Goal: Transaction & Acquisition: Purchase product/service

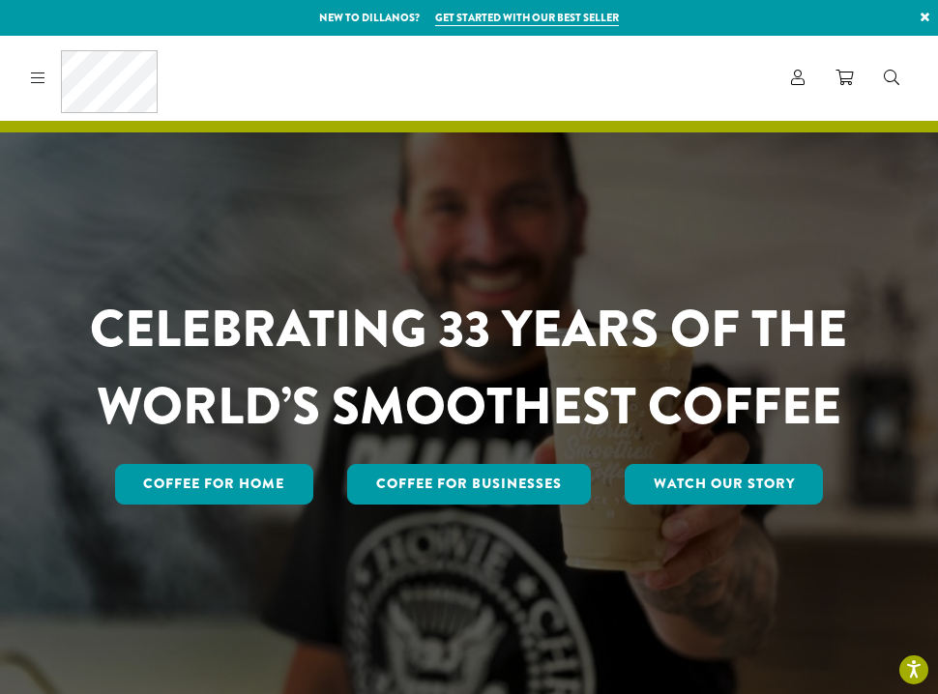
click at [41, 75] on icon at bounding box center [38, 77] width 15 height 15
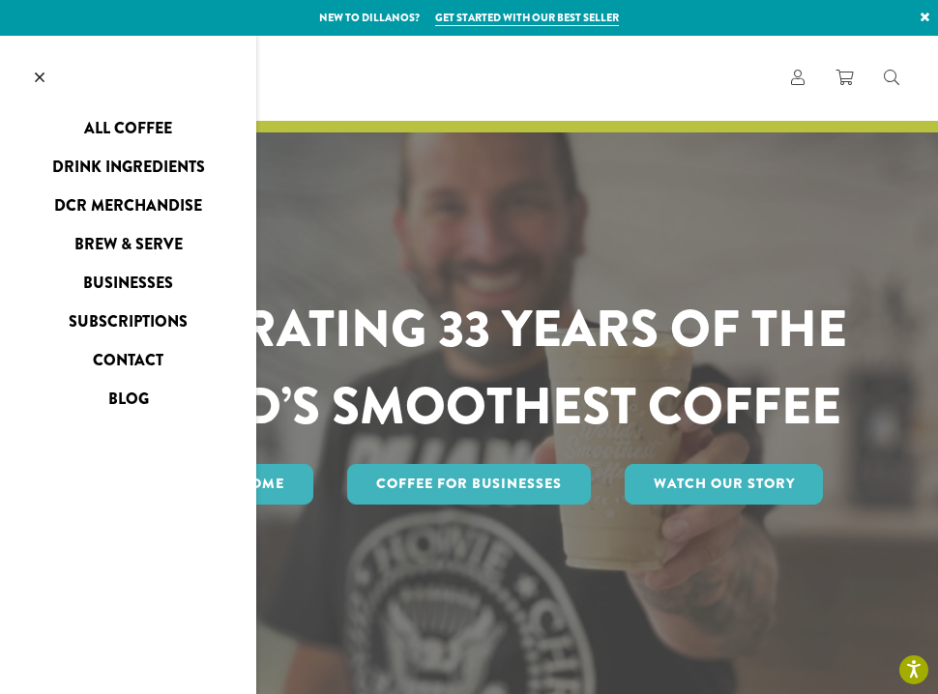
click at [134, 126] on link "All Coffee" at bounding box center [128, 128] width 256 height 31
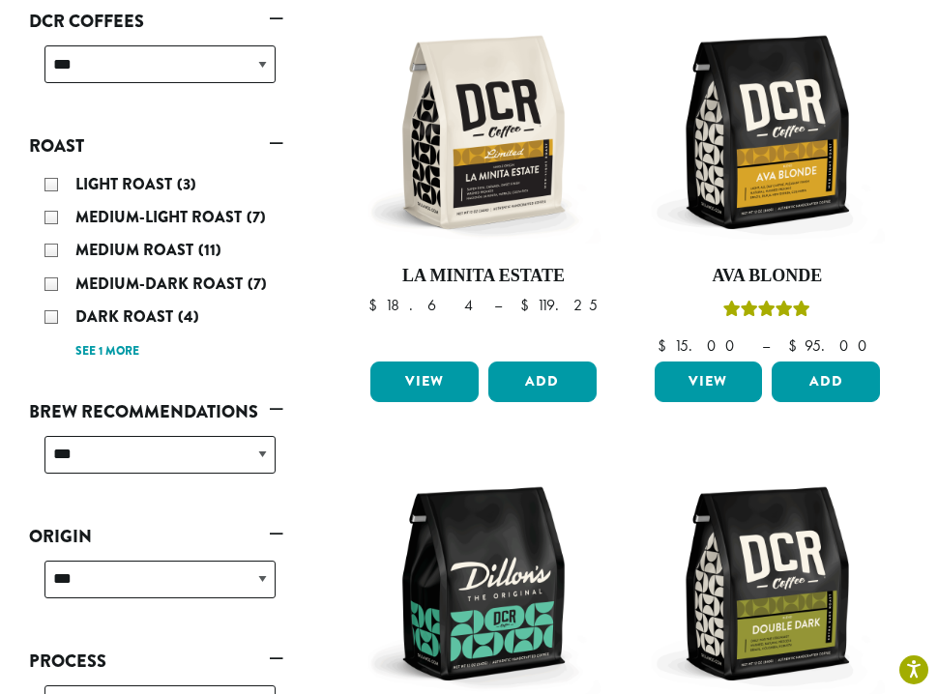
scroll to position [375, 0]
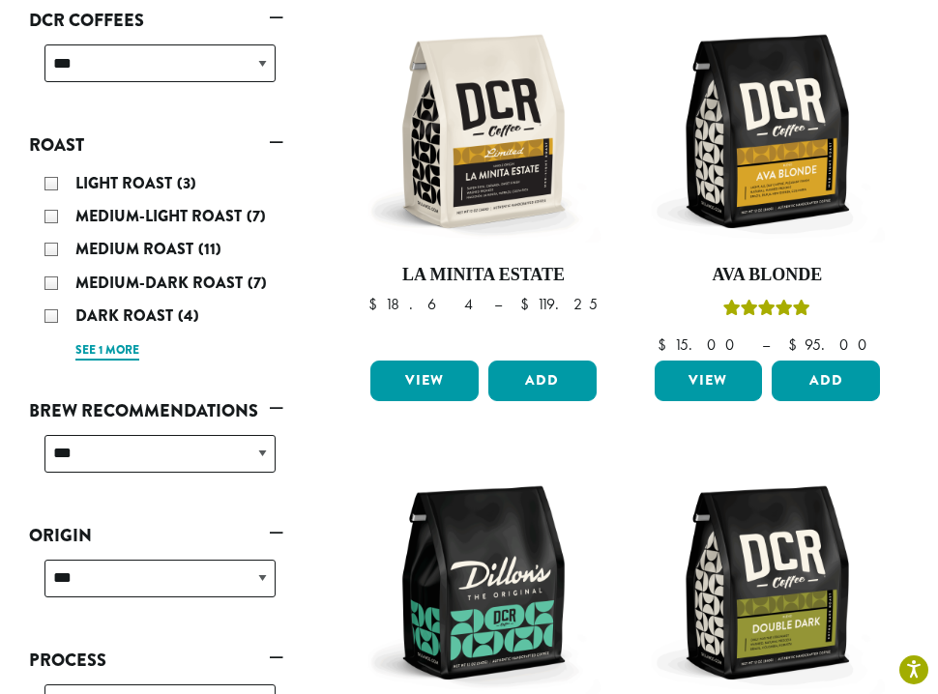
click at [91, 341] on link "See 1 more" at bounding box center [107, 350] width 64 height 19
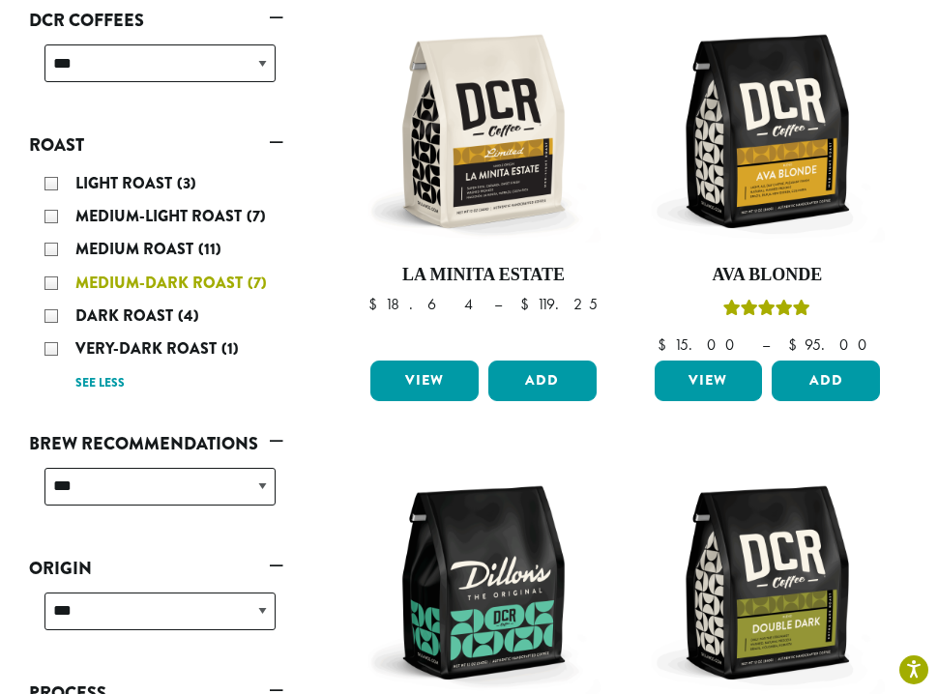
click at [50, 269] on div "Medium-Dark Roast (7)" at bounding box center [159, 283] width 231 height 29
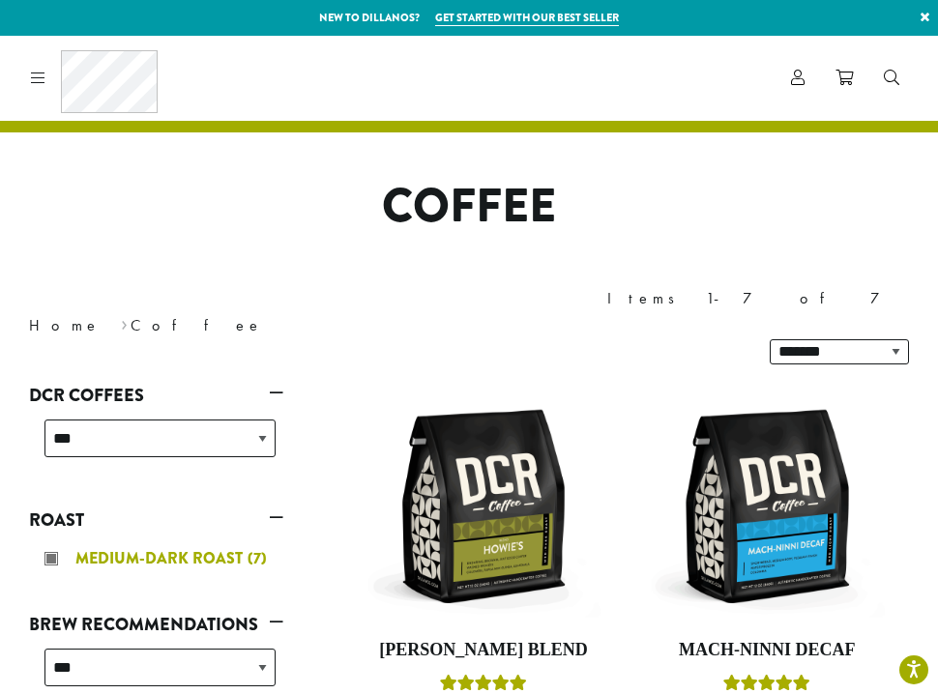
click at [115, 547] on span "Medium-Dark Roast" at bounding box center [161, 558] width 172 height 22
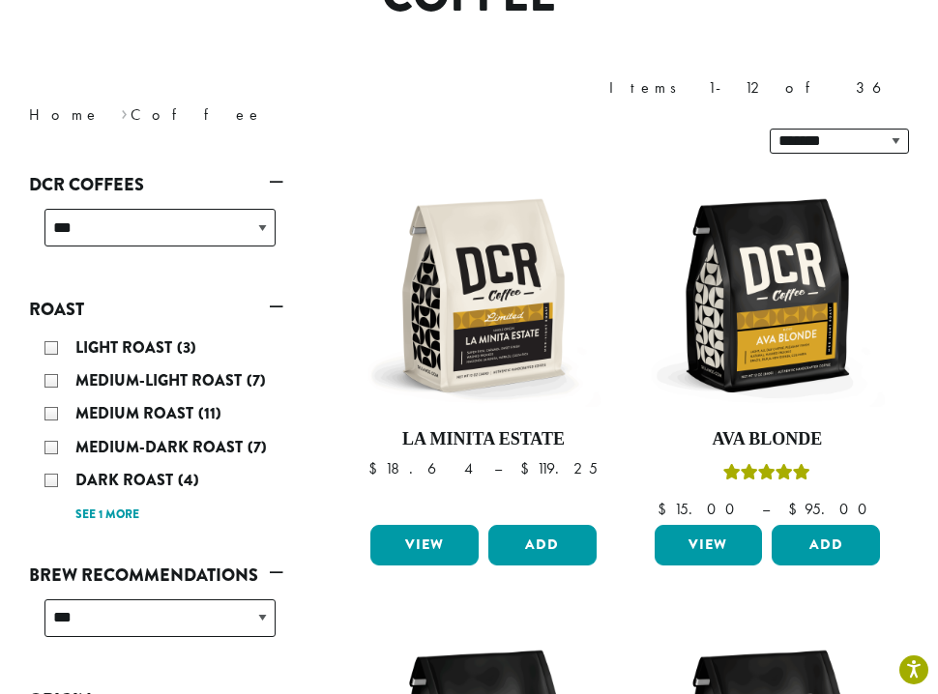
scroll to position [228, 0]
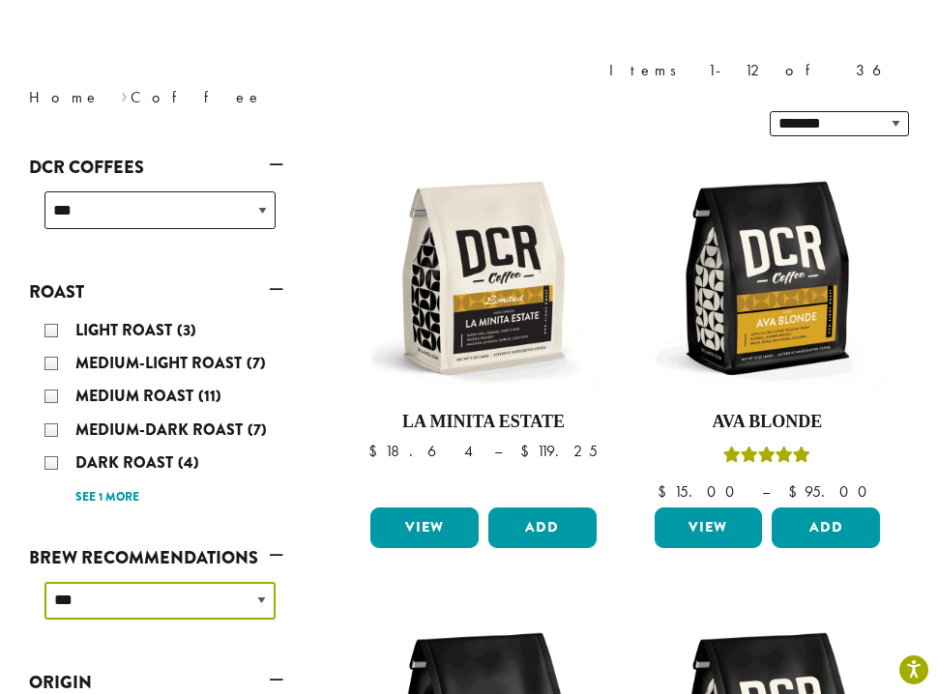
select select "********"
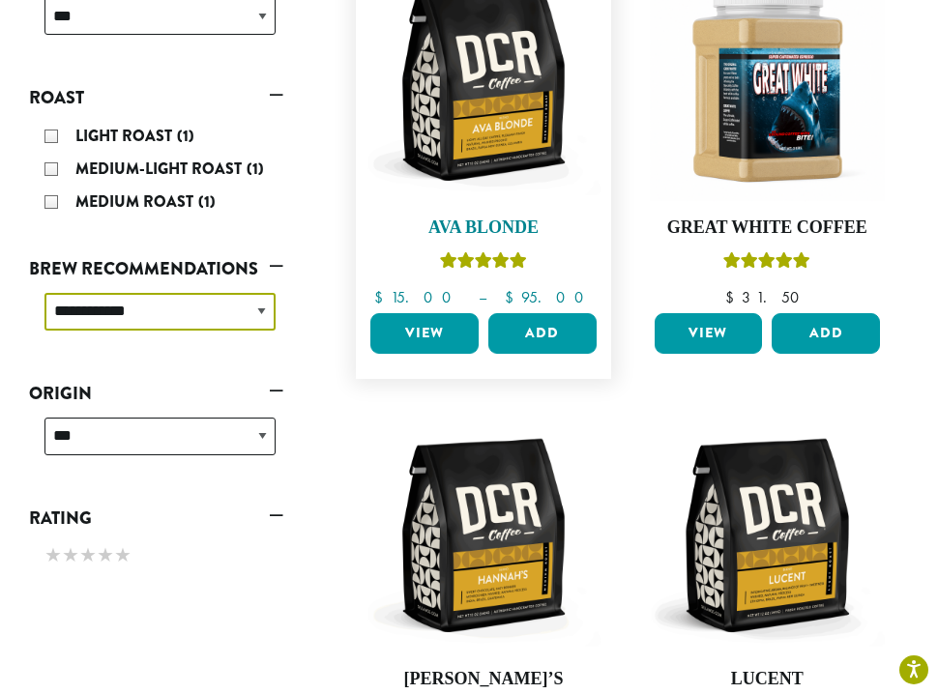
scroll to position [426, 0]
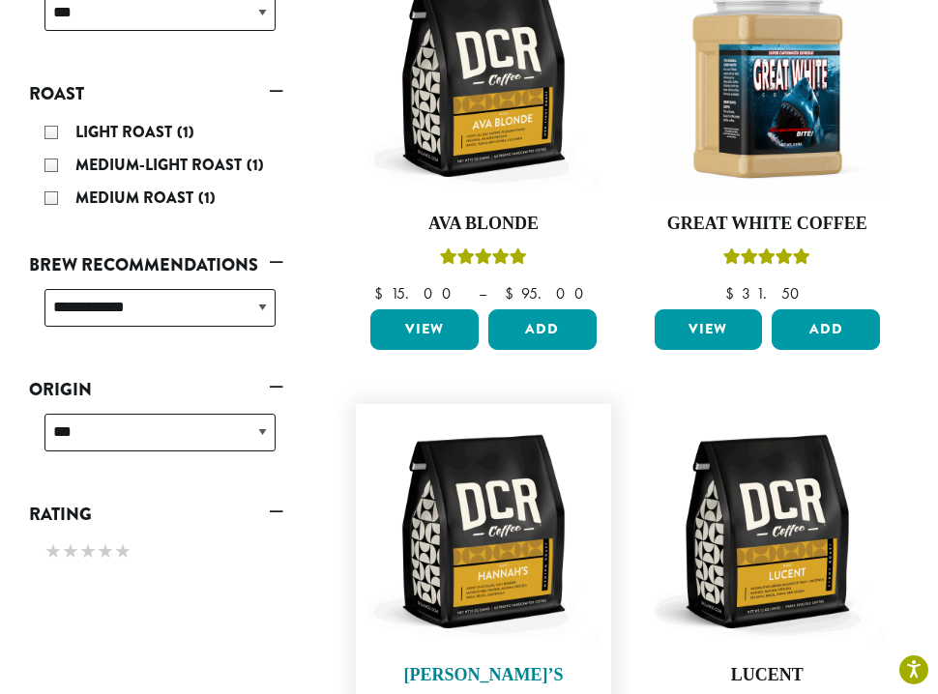
click at [499, 414] on img at bounding box center [482, 531] width 235 height 235
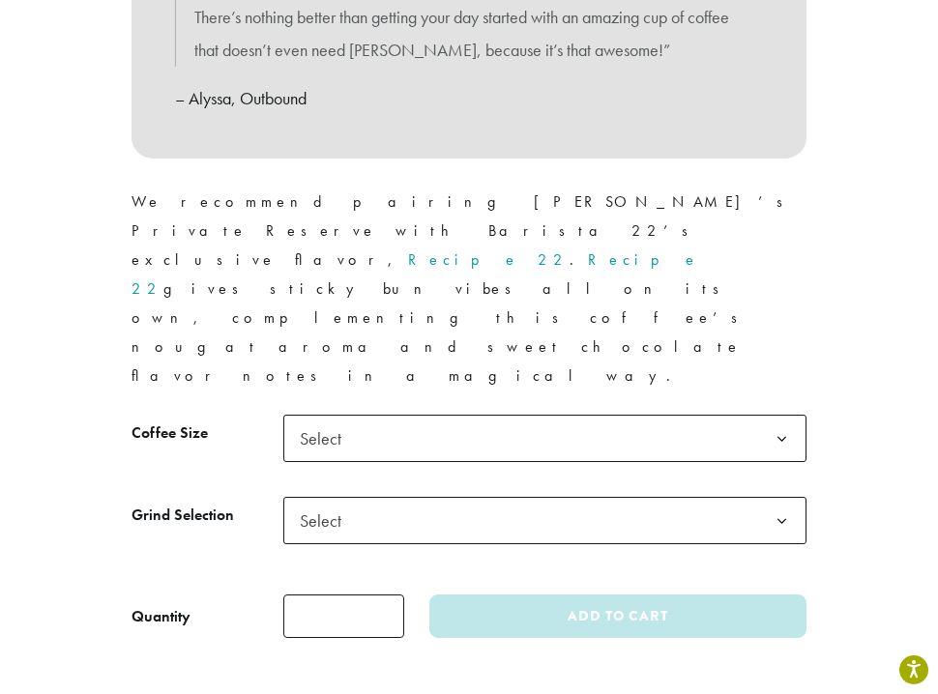
scroll to position [1257, 0]
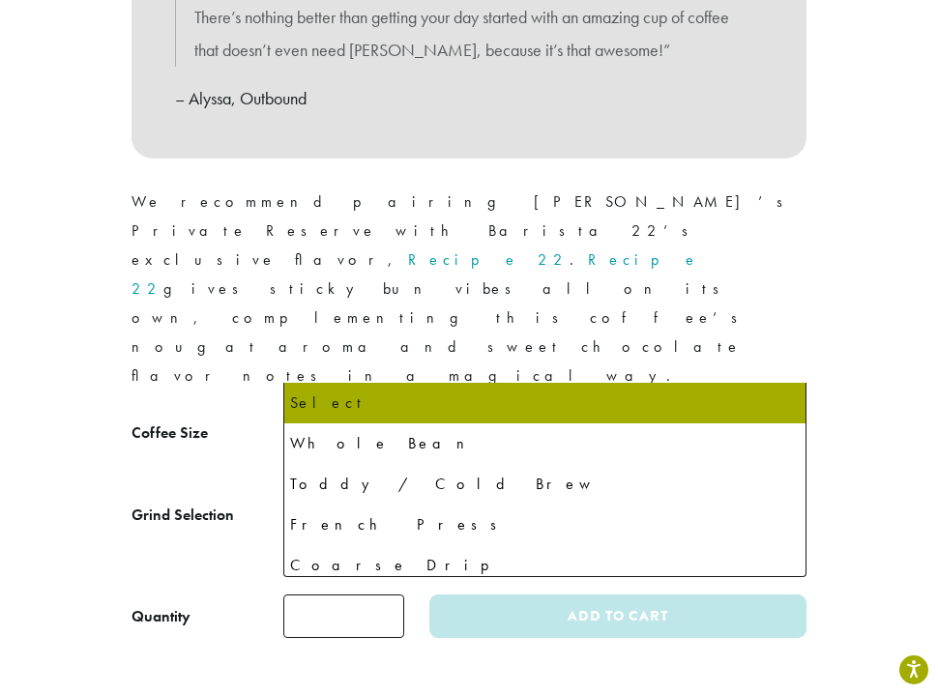
click at [325, 502] on span "Select" at bounding box center [326, 521] width 69 height 38
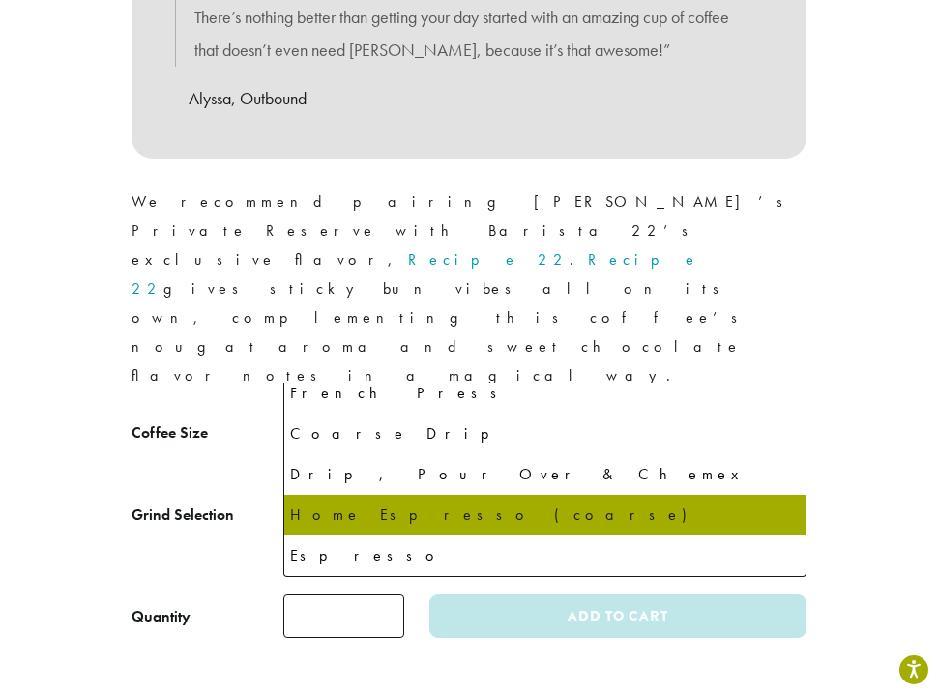
scroll to position [1257, 2]
click at [330, 420] on span "Select" at bounding box center [324, 439] width 69 height 38
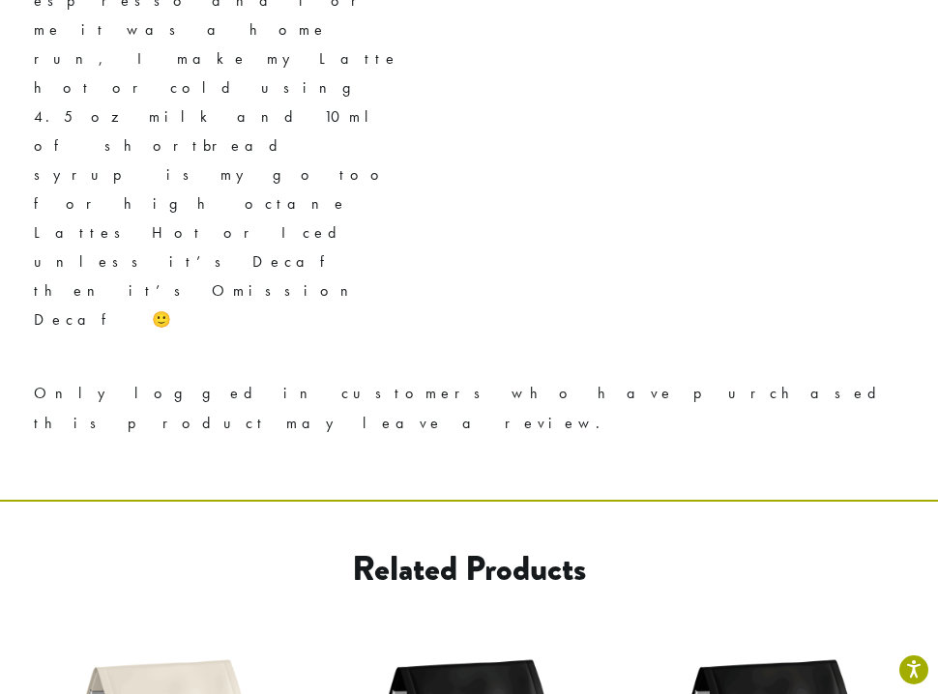
scroll to position [4168, 0]
